Goal: Information Seeking & Learning: Learn about a topic

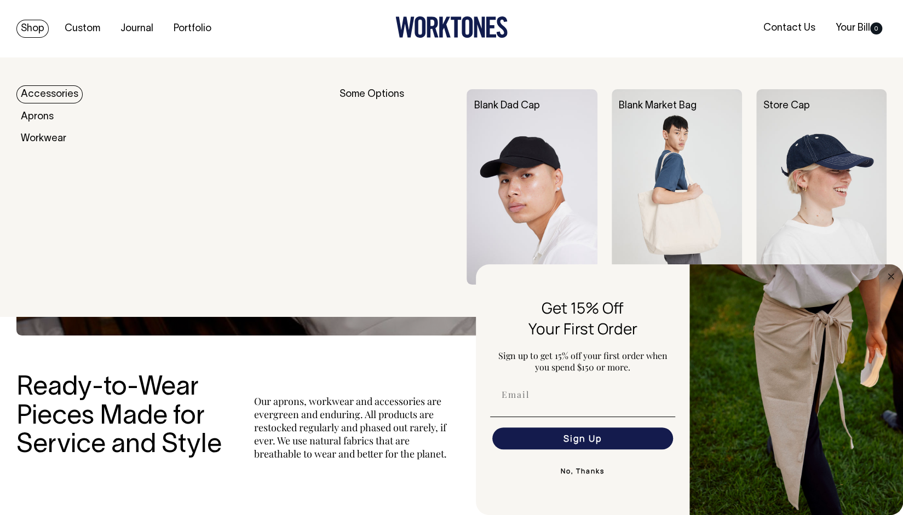
click at [49, 97] on link "Accessories" at bounding box center [49, 94] width 66 height 18
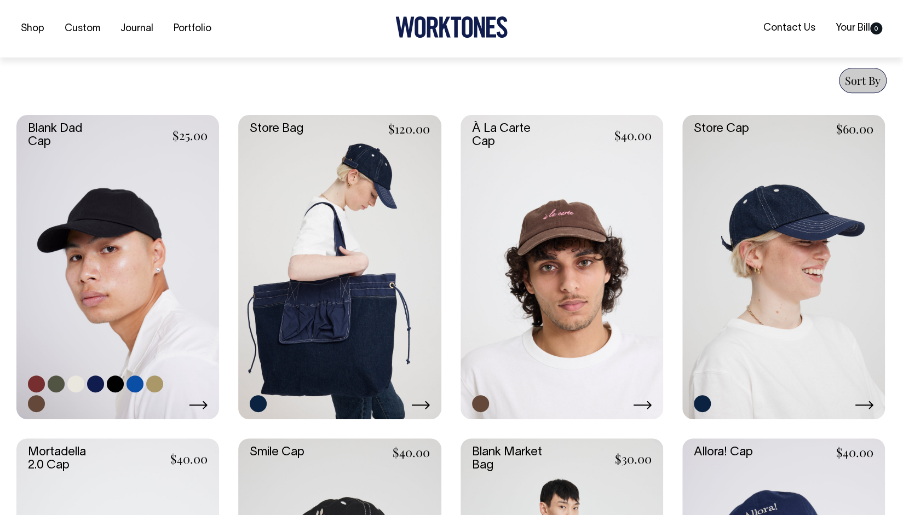
click at [96, 273] on link at bounding box center [117, 267] width 203 height 304
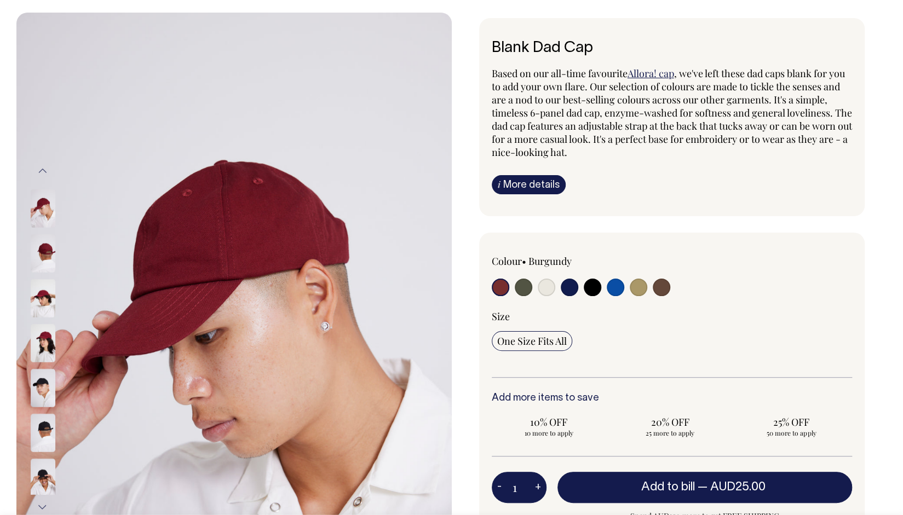
scroll to position [45, 0]
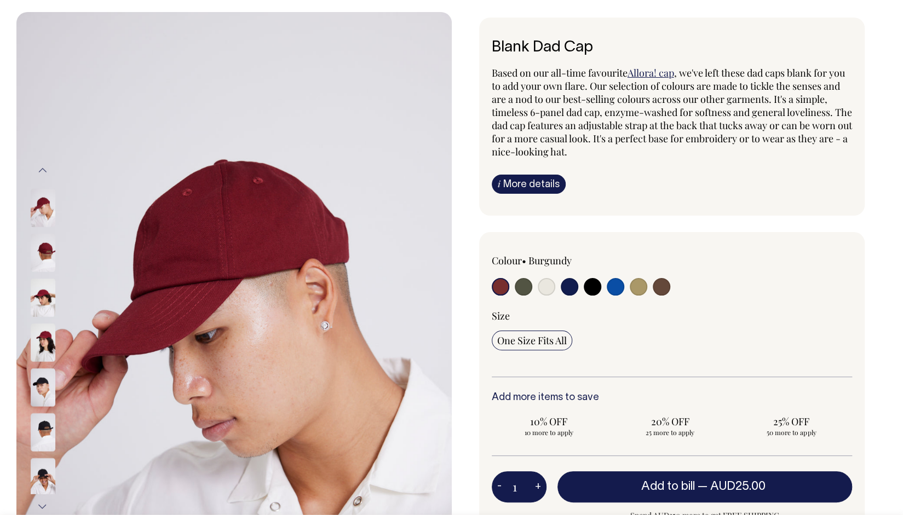
click at [524, 286] on input "radio" at bounding box center [524, 287] width 18 height 18
radio input "true"
select select "Olive"
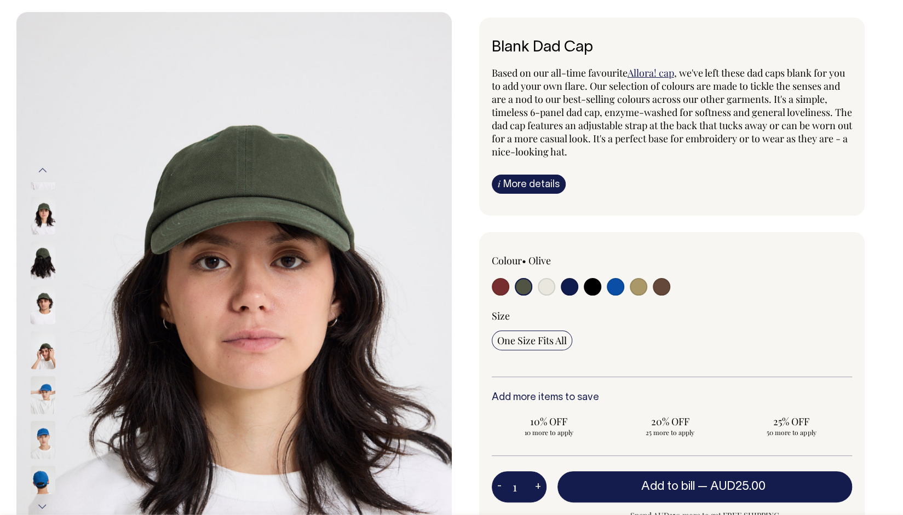
click at [548, 284] on input "radio" at bounding box center [547, 287] width 18 height 18
radio input "true"
select select "Natural"
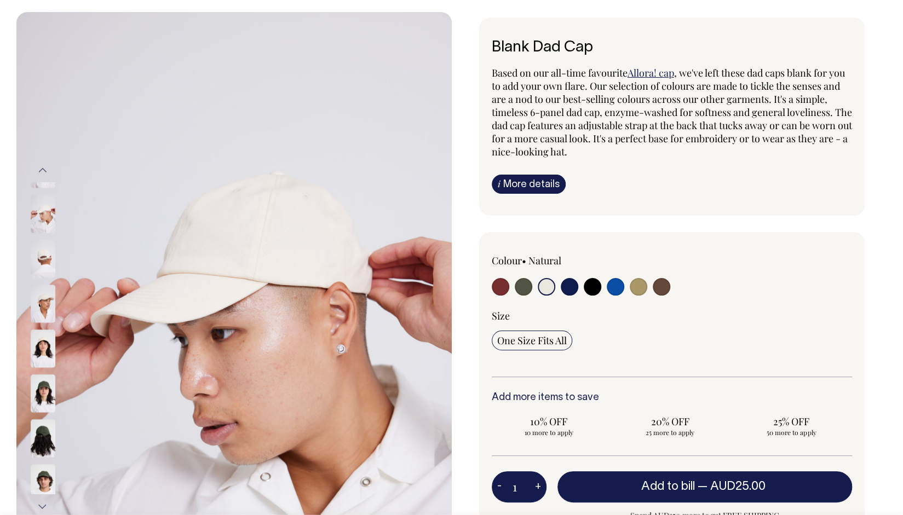
click at [571, 282] on input "radio" at bounding box center [570, 287] width 18 height 18
radio input "true"
select select "Dark Navy"
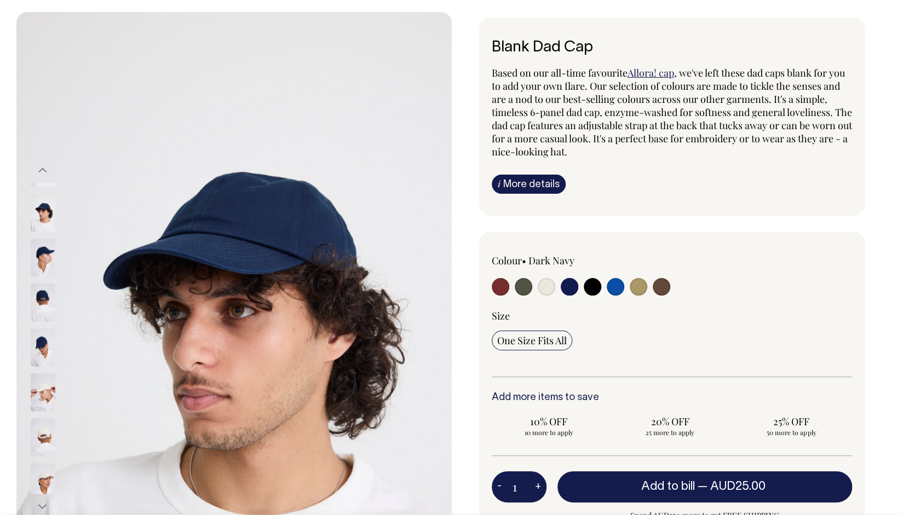
click at [591, 288] on input "radio" at bounding box center [593, 287] width 18 height 18
radio input "true"
select select "Black"
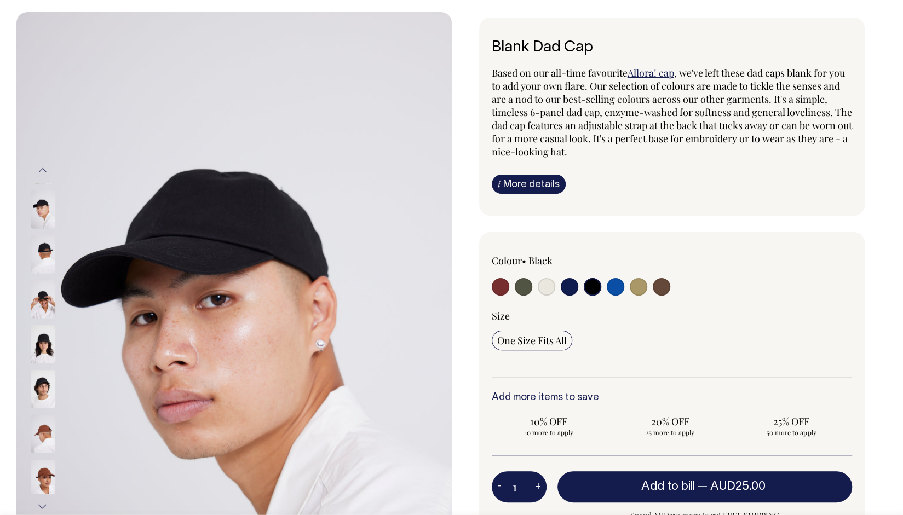
click at [619, 285] on input "radio" at bounding box center [616, 287] width 18 height 18
radio input "true"
select select "Worker Blue"
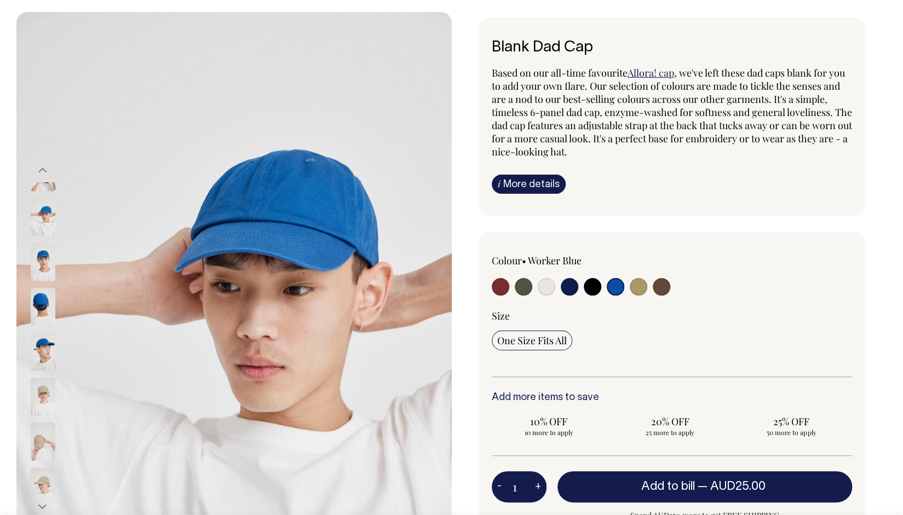
click at [636, 284] on input "radio" at bounding box center [639, 287] width 18 height 18
radio input "true"
select select "Washed Khaki"
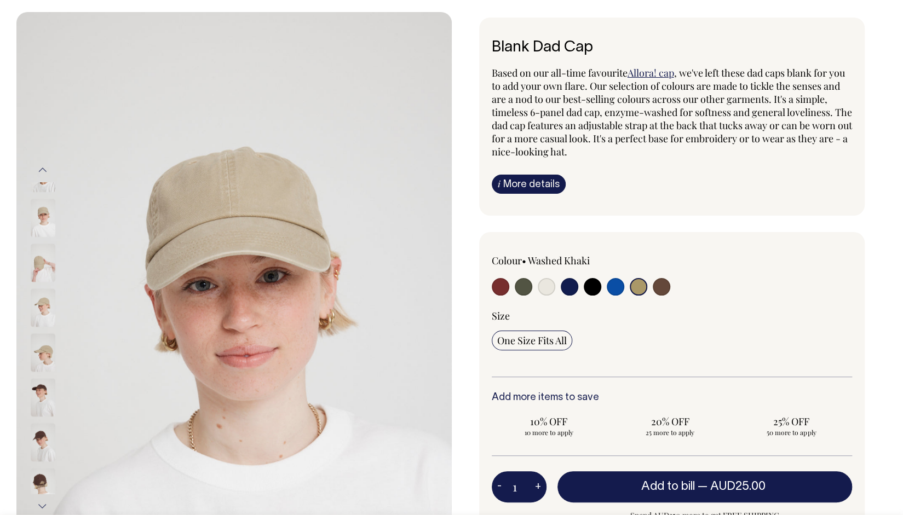
click at [660, 285] on input "radio" at bounding box center [662, 287] width 18 height 18
radio input "true"
select select "Espresso"
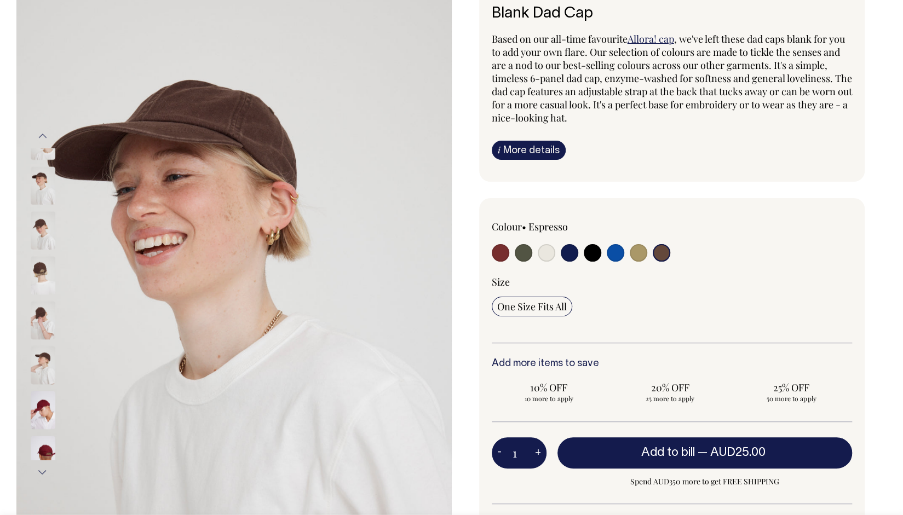
scroll to position [80, 0]
click at [633, 251] on input "radio" at bounding box center [639, 253] width 18 height 18
radio input "true"
select select "Washed Khaki"
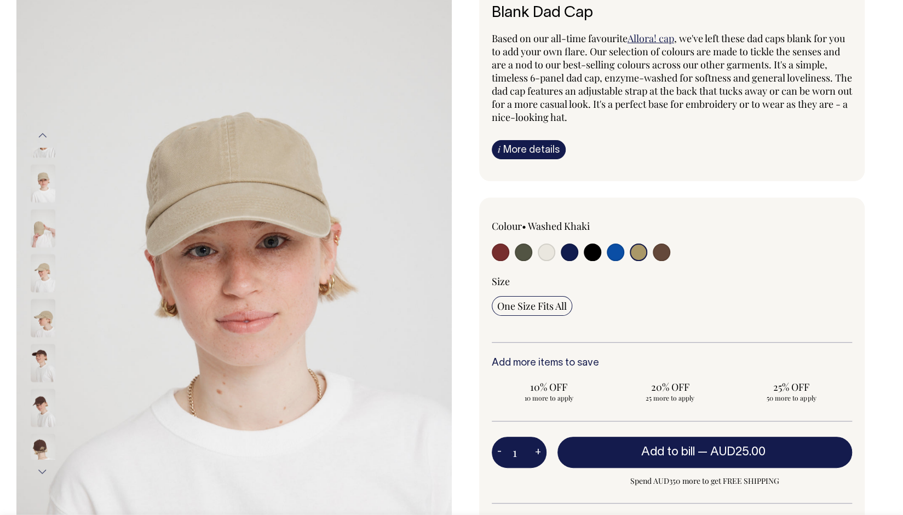
click at [662, 249] on input "radio" at bounding box center [662, 253] width 18 height 18
radio input "true"
select select "Espresso"
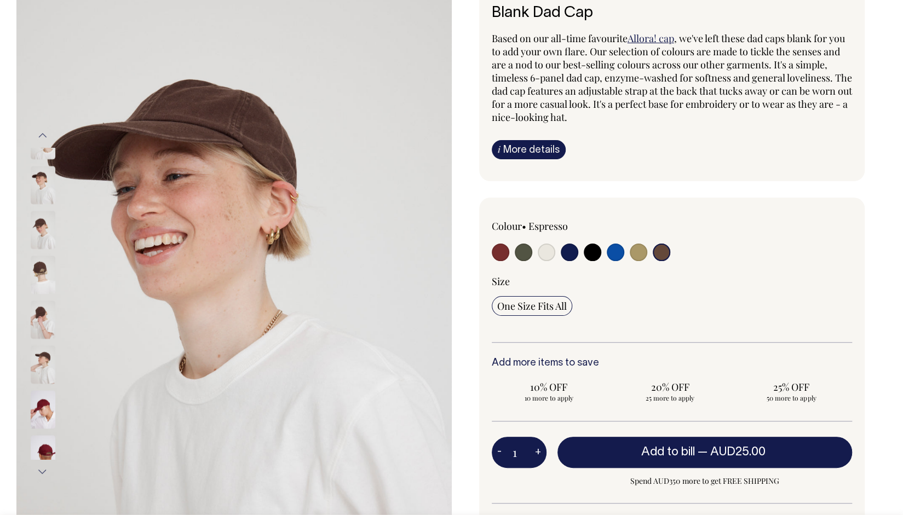
click at [588, 250] on input "radio" at bounding box center [593, 253] width 18 height 18
radio input "true"
select select "Black"
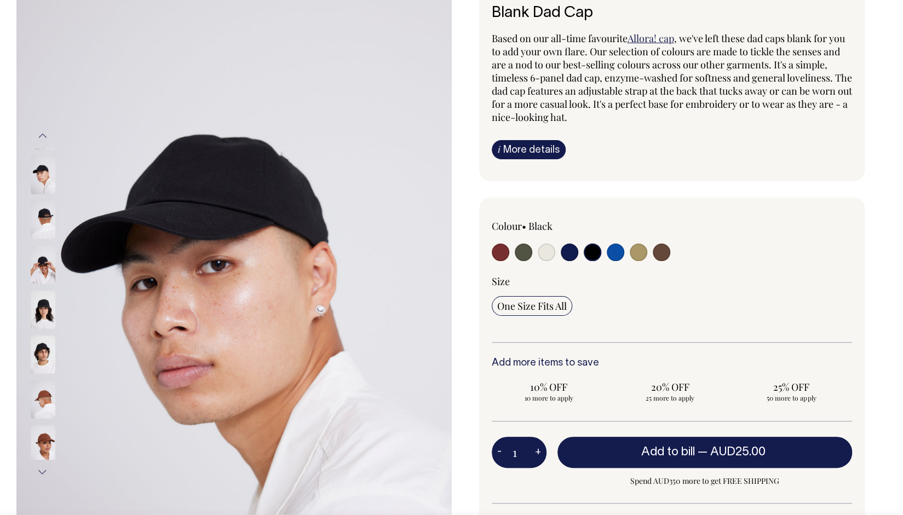
click at [567, 251] on input "radio" at bounding box center [570, 253] width 18 height 18
radio input "true"
select select "Dark Navy"
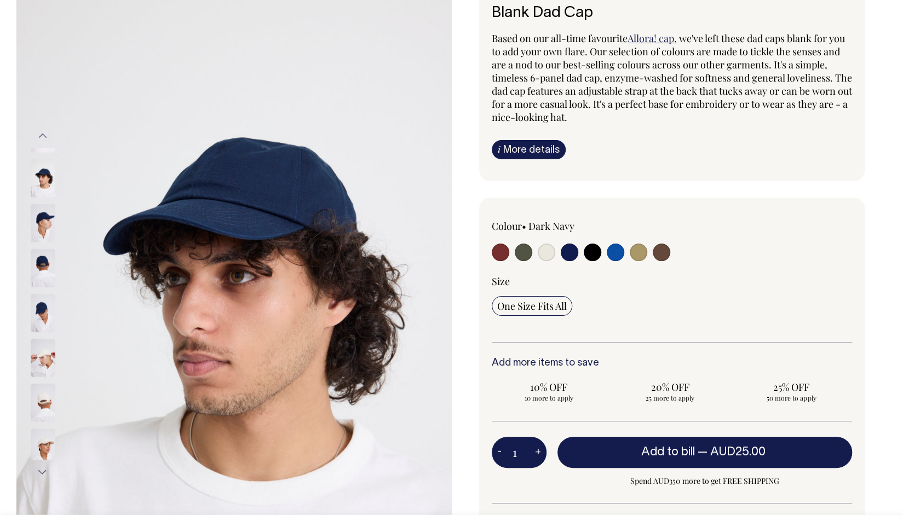
click at [549, 251] on input "radio" at bounding box center [547, 253] width 18 height 18
radio input "true"
select select "Natural"
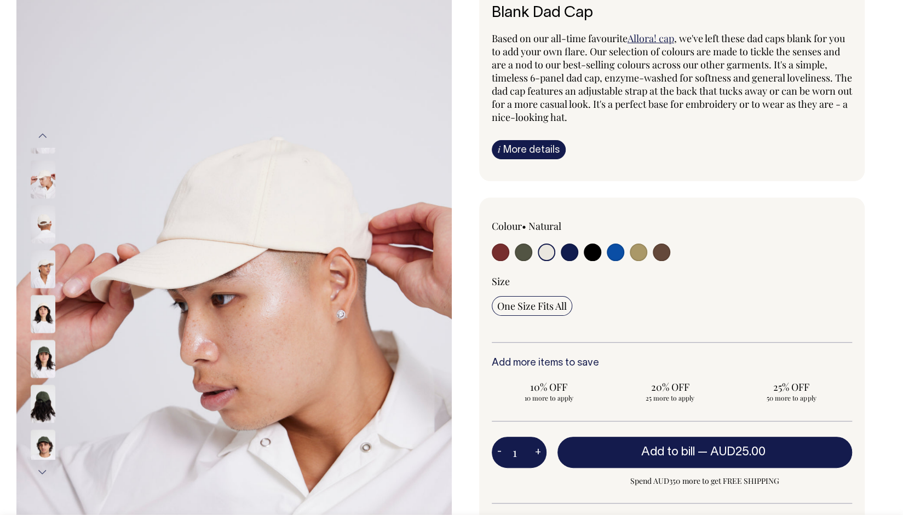
click at [523, 254] on input "radio" at bounding box center [524, 253] width 18 height 18
radio input "true"
select select "Olive"
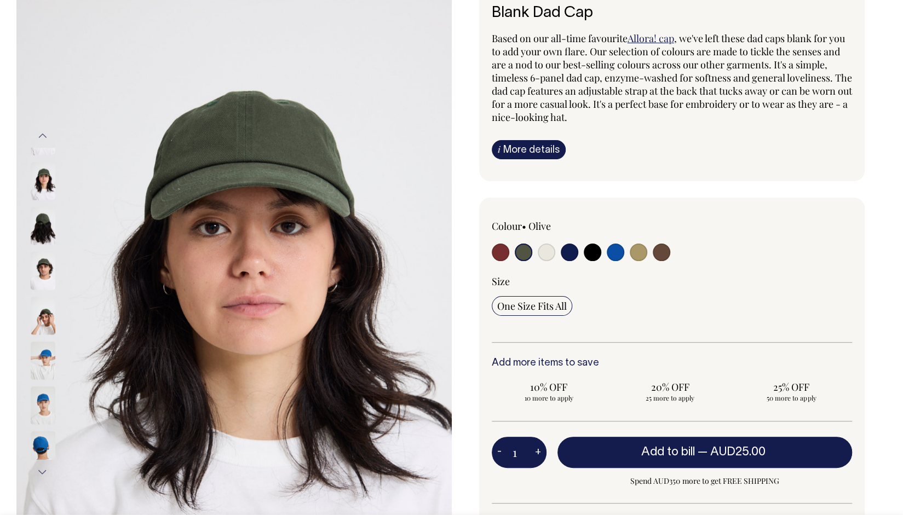
click at [502, 249] on input "radio" at bounding box center [501, 253] width 18 height 18
radio input "true"
select select "Burgundy"
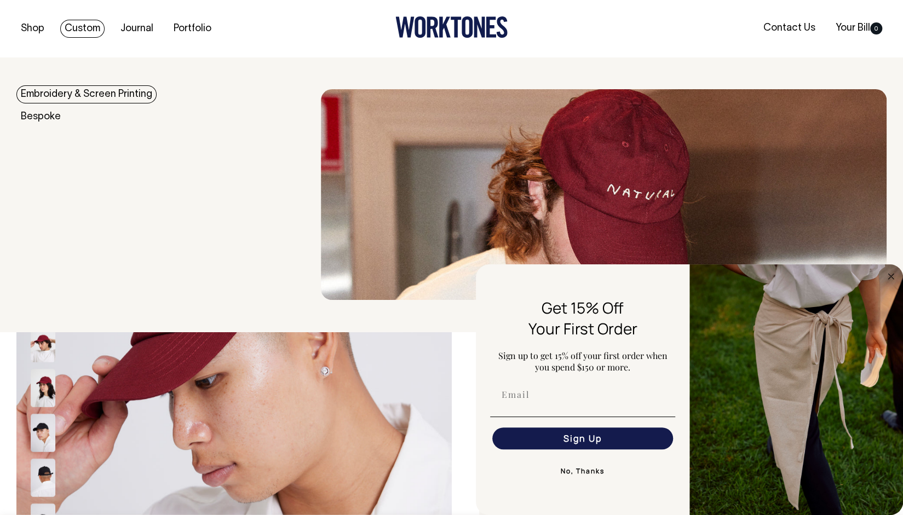
click at [59, 100] on link "Embroidery & Screen Printing" at bounding box center [86, 94] width 140 height 18
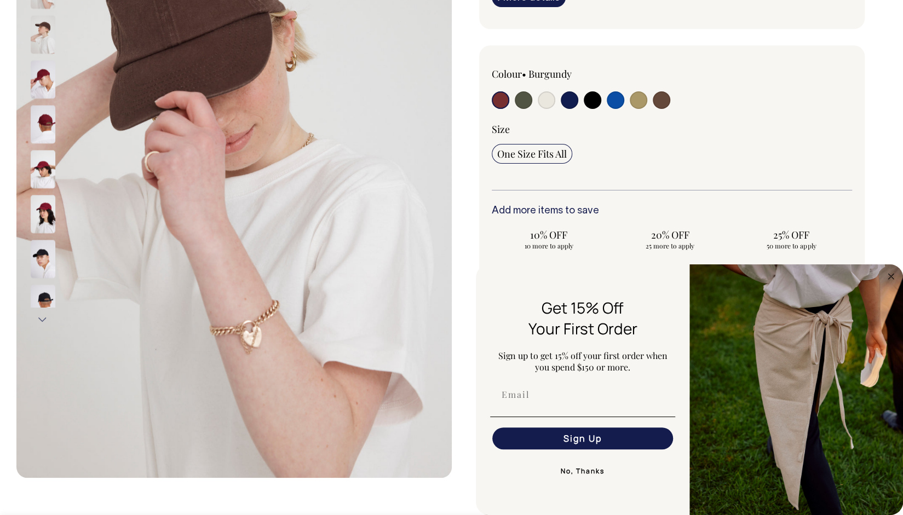
scroll to position [232, 0]
click at [658, 99] on input "radio" at bounding box center [662, 101] width 18 height 18
radio input "true"
select select "Espresso"
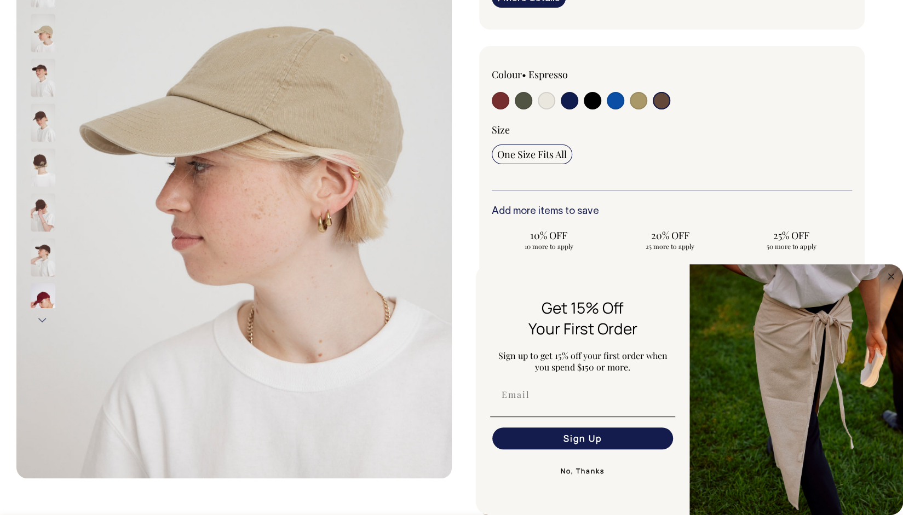
click at [617, 102] on input "radio" at bounding box center [616, 101] width 18 height 18
radio input "true"
select select "Worker Blue"
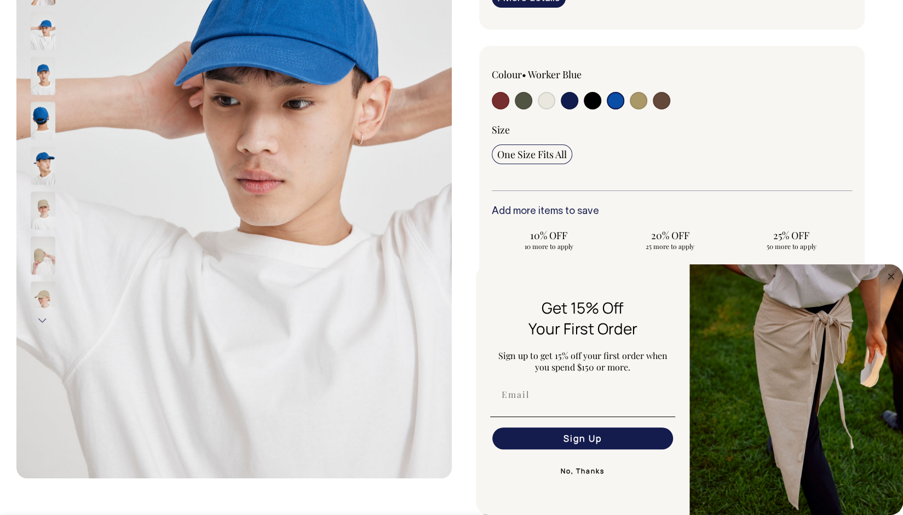
click at [526, 99] on input "radio" at bounding box center [524, 101] width 18 height 18
radio input "true"
select select "Olive"
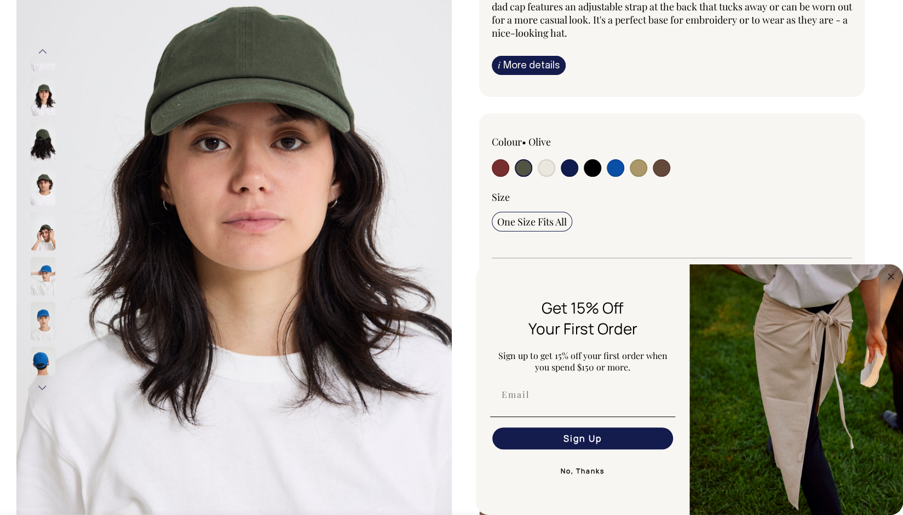
scroll to position [164, 0]
click at [41, 227] on img at bounding box center [43, 231] width 25 height 38
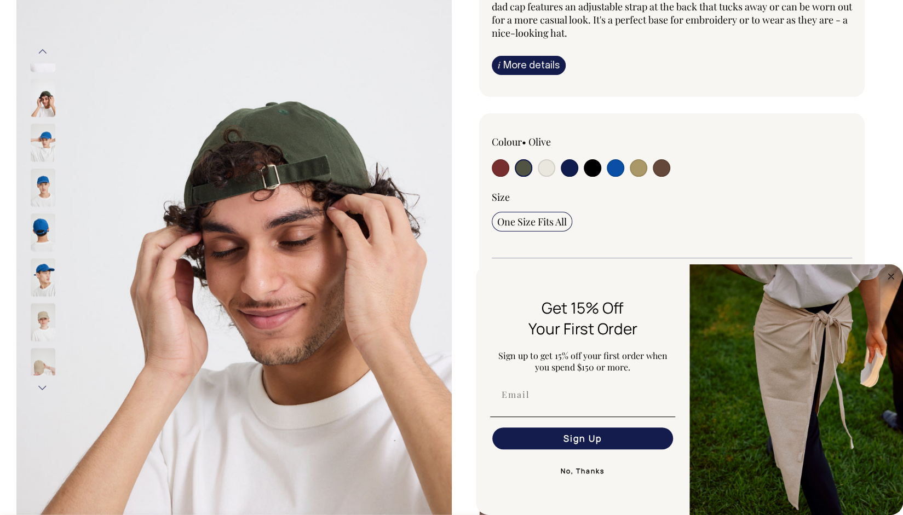
click at [616, 165] on input "radio" at bounding box center [616, 168] width 18 height 18
radio input "true"
select select "Worker Blue"
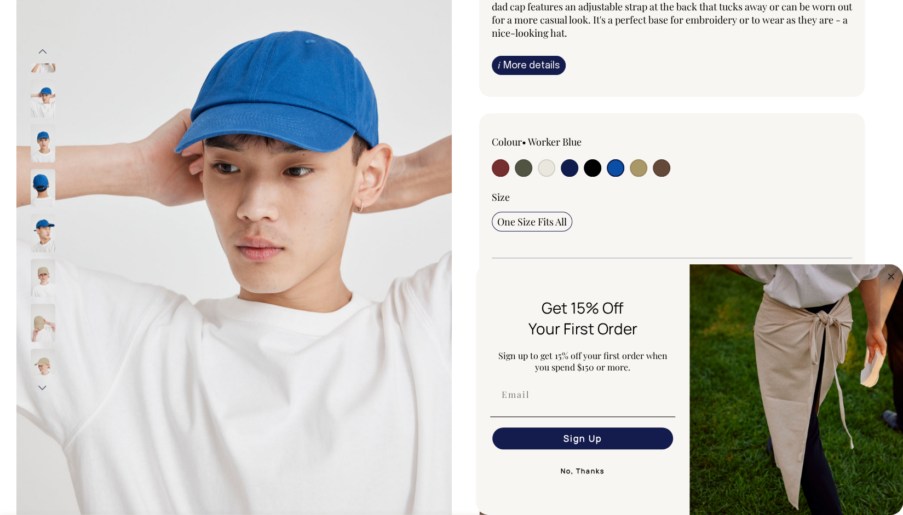
click at [44, 176] on img at bounding box center [43, 188] width 25 height 38
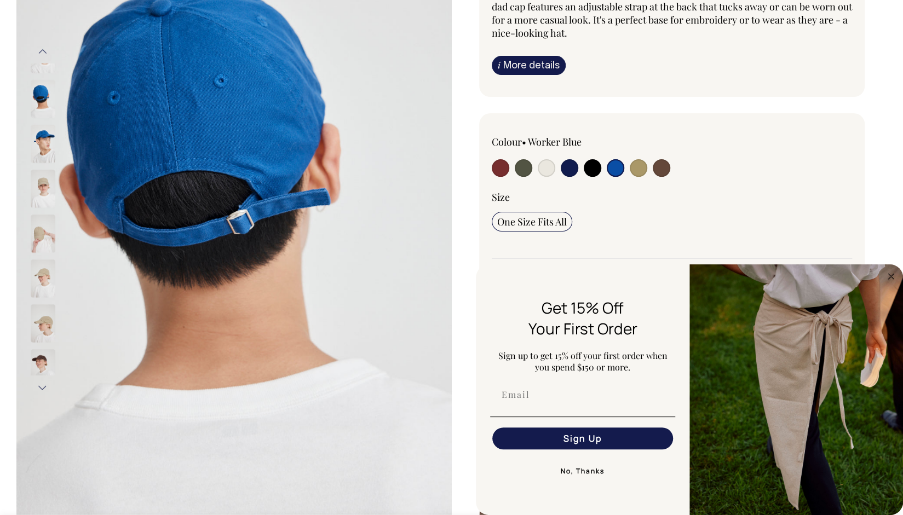
click at [42, 388] on button "Next" at bounding box center [43, 388] width 16 height 25
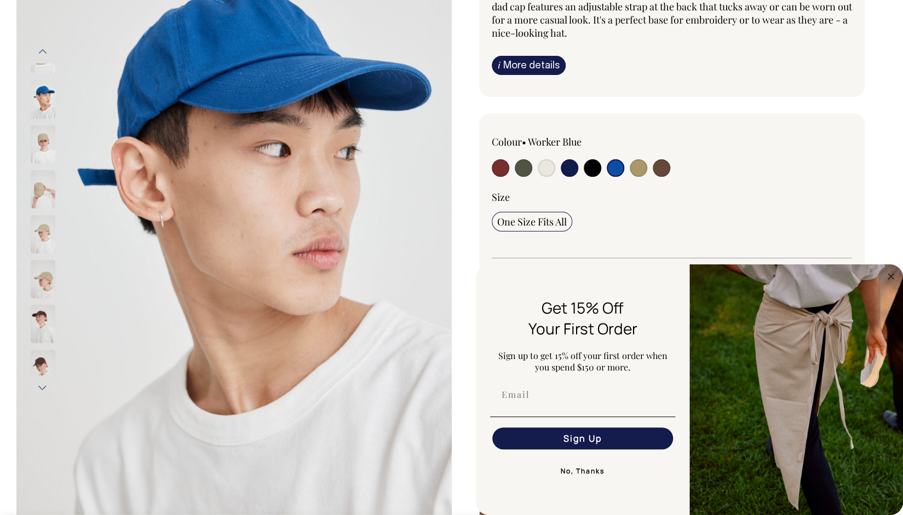
click at [42, 388] on button "Next" at bounding box center [43, 388] width 16 height 25
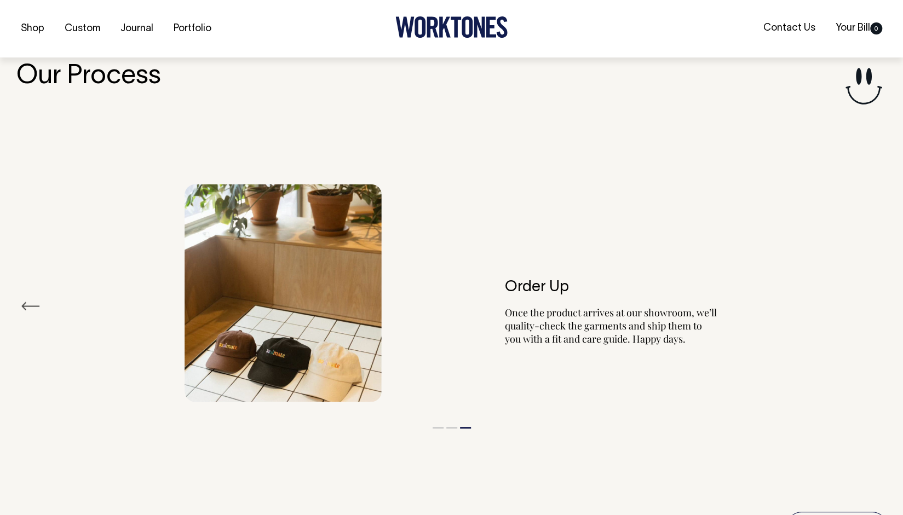
scroll to position [1204, 0]
